Goal: Task Accomplishment & Management: Use online tool/utility

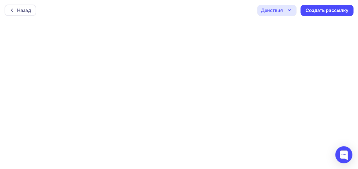
click at [290, 8] on icon "button" at bounding box center [289, 10] width 7 height 7
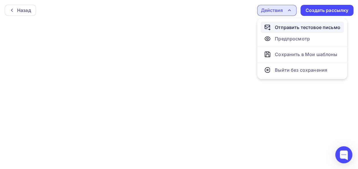
click at [288, 30] on link "Отправить тестовое письмо" at bounding box center [301, 27] width 83 height 11
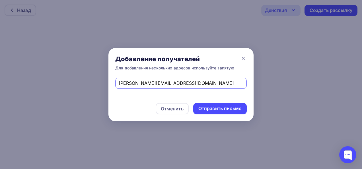
drag, startPoint x: 174, startPoint y: 82, endPoint x: -1, endPoint y: 101, distance: 175.7
click at [0, 101] on html "Назад Действия Отправить тестовое письмо Предпросмотр Сохранить в Мои шаблоны В…" at bounding box center [181, 84] width 362 height 169
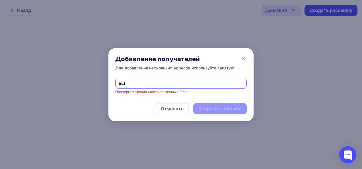
type input "ь"
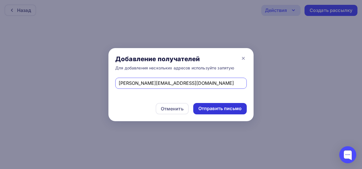
type input "michele@eclettica.ru"
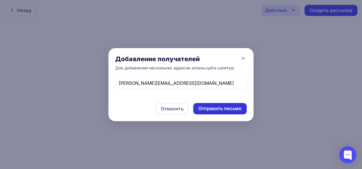
click at [224, 109] on div "Отправить письмо" at bounding box center [219, 108] width 43 height 7
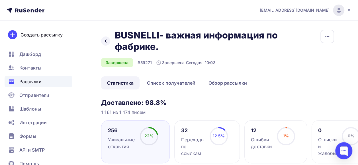
click at [193, 135] on div "32 Переходы по ссылкам" at bounding box center [192, 142] width 23 height 30
click at [188, 129] on div "32" at bounding box center [192, 130] width 23 height 7
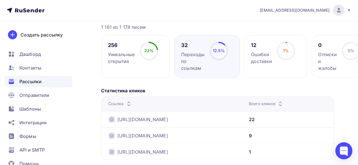
scroll to position [111, 0]
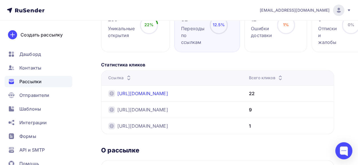
click at [168, 95] on link "[URL][DOMAIN_NAME]" at bounding box center [142, 93] width 51 height 7
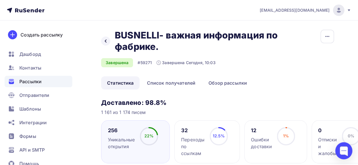
click at [184, 137] on div "Переходы по ссылкам" at bounding box center [192, 146] width 23 height 20
click at [181, 84] on link "Список получателей" at bounding box center [171, 82] width 61 height 13
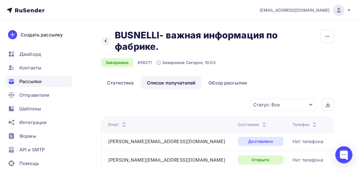
click at [284, 104] on div "Статус: Все" at bounding box center [282, 105] width 67 height 12
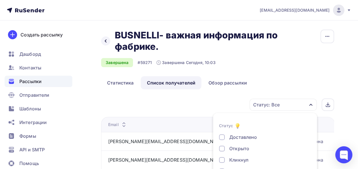
scroll to position [43, 0]
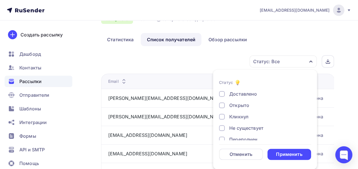
click at [240, 108] on div "Открыто" at bounding box center [239, 105] width 20 height 7
click at [236, 116] on div "Кликнул" at bounding box center [238, 116] width 19 height 7
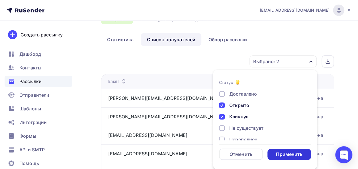
click at [289, 157] on div "Применить" at bounding box center [289, 154] width 26 height 7
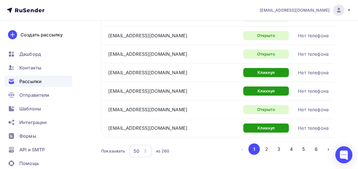
scroll to position [927, 0]
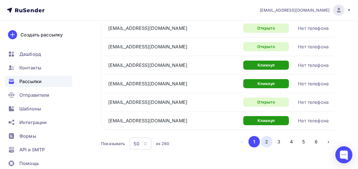
click at [266, 136] on button "2" at bounding box center [266, 141] width 11 height 11
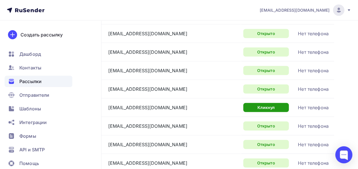
scroll to position [846, 0]
